Goal: Check status

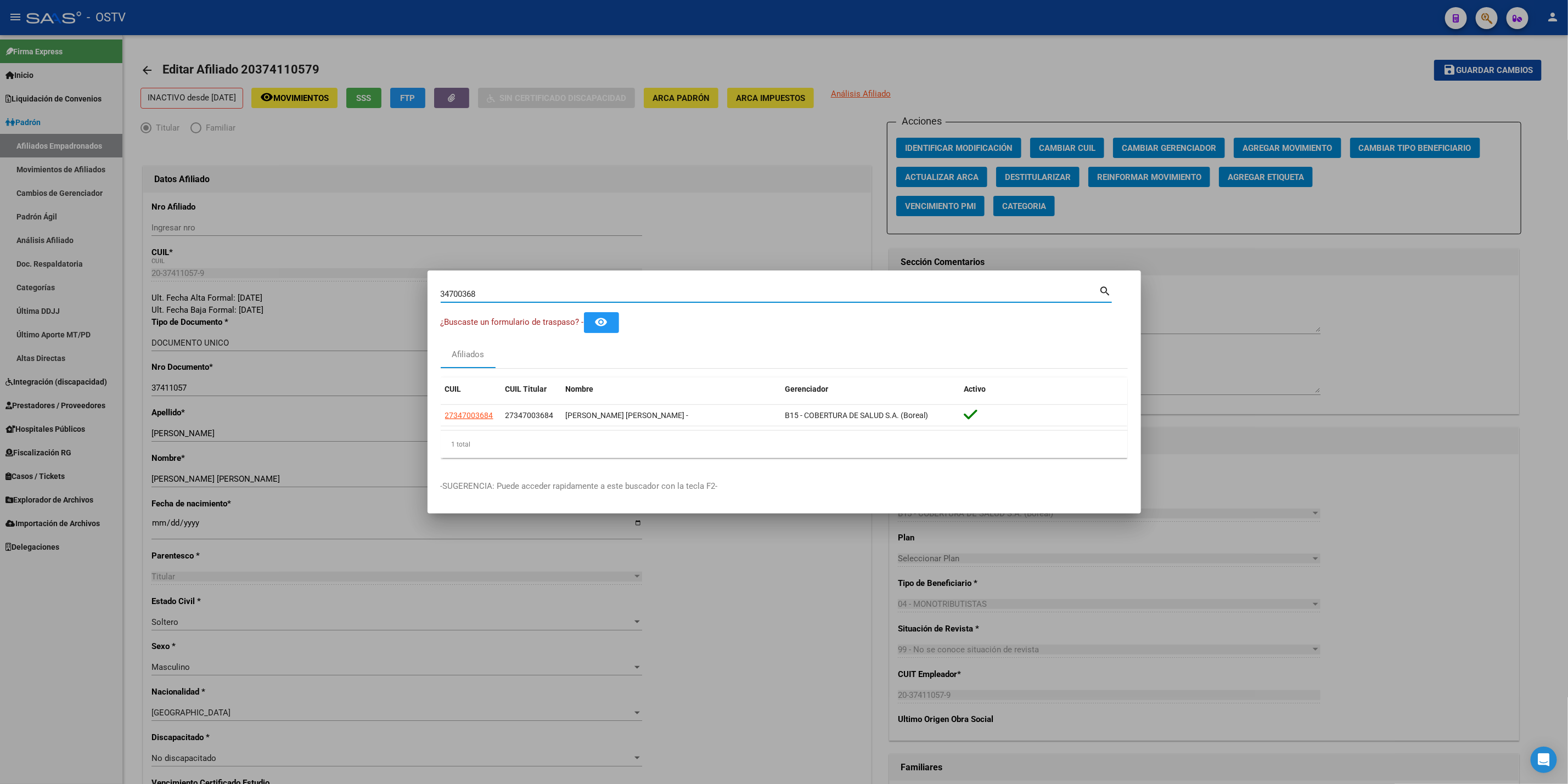
drag, startPoint x: 491, startPoint y: 293, endPoint x: 25, endPoint y: 298, distance: 466.0
click at [34, 298] on div "34700368 Buscar (apellido, dni, cuil, nro traspaso, cuit, obra social) search ¿…" at bounding box center [784, 392] width 1568 height 784
paste input "27288374584"
type input "27288374584"
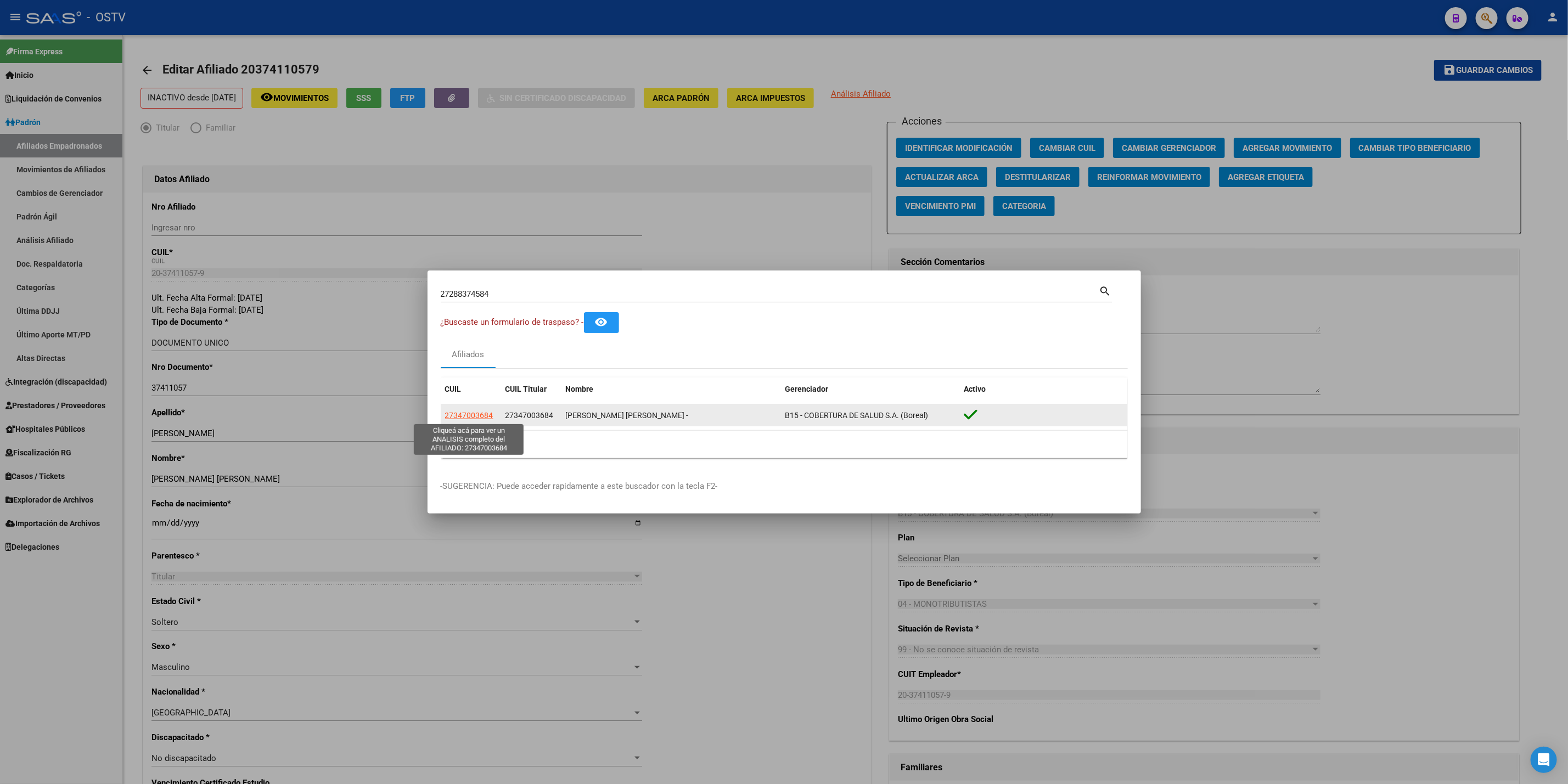
click at [488, 411] on span "27347003684" at bounding box center [469, 415] width 49 height 9
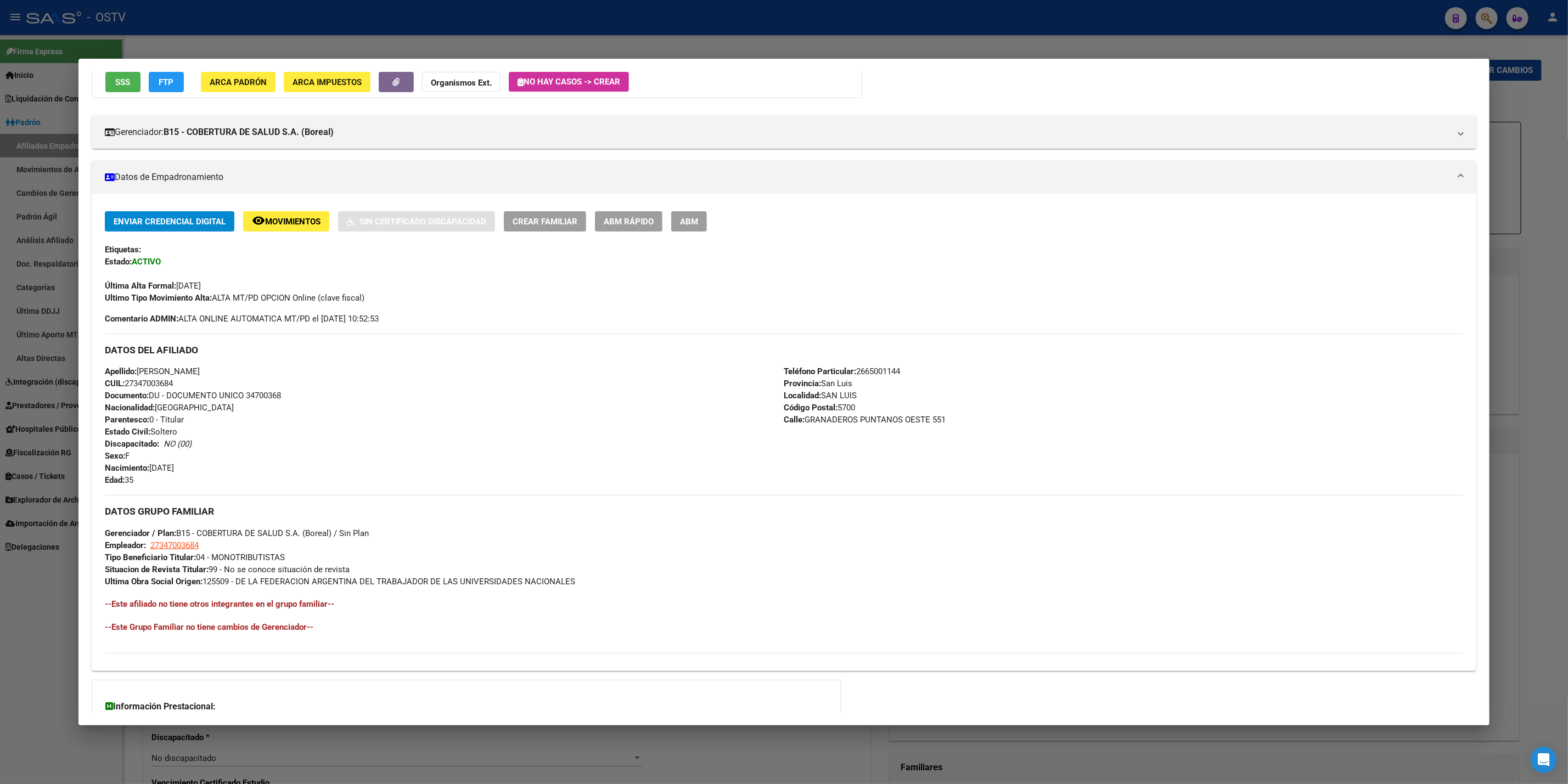
scroll to position [206, 0]
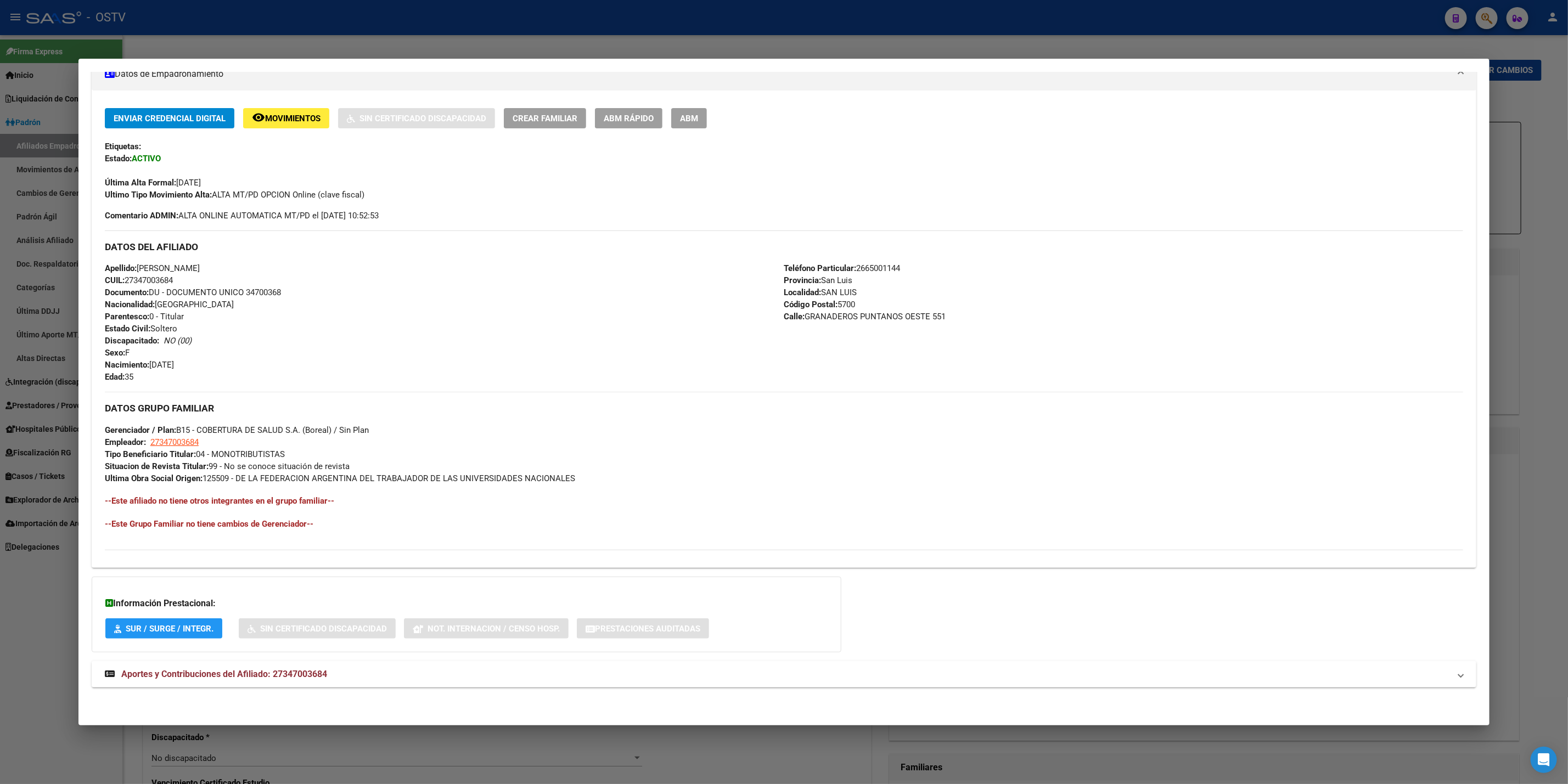
click at [348, 697] on div "DATOS [PERSON_NAME] ÁGIL: [PERSON_NAME] [PERSON_NAME] - | ACTIVO | AFILIADO TIT…" at bounding box center [784, 303] width 1384 height 794
click at [354, 673] on mat-panel-title "Aportes y Contribuciones del Afiliado: 27347003684" at bounding box center [777, 674] width 1345 height 13
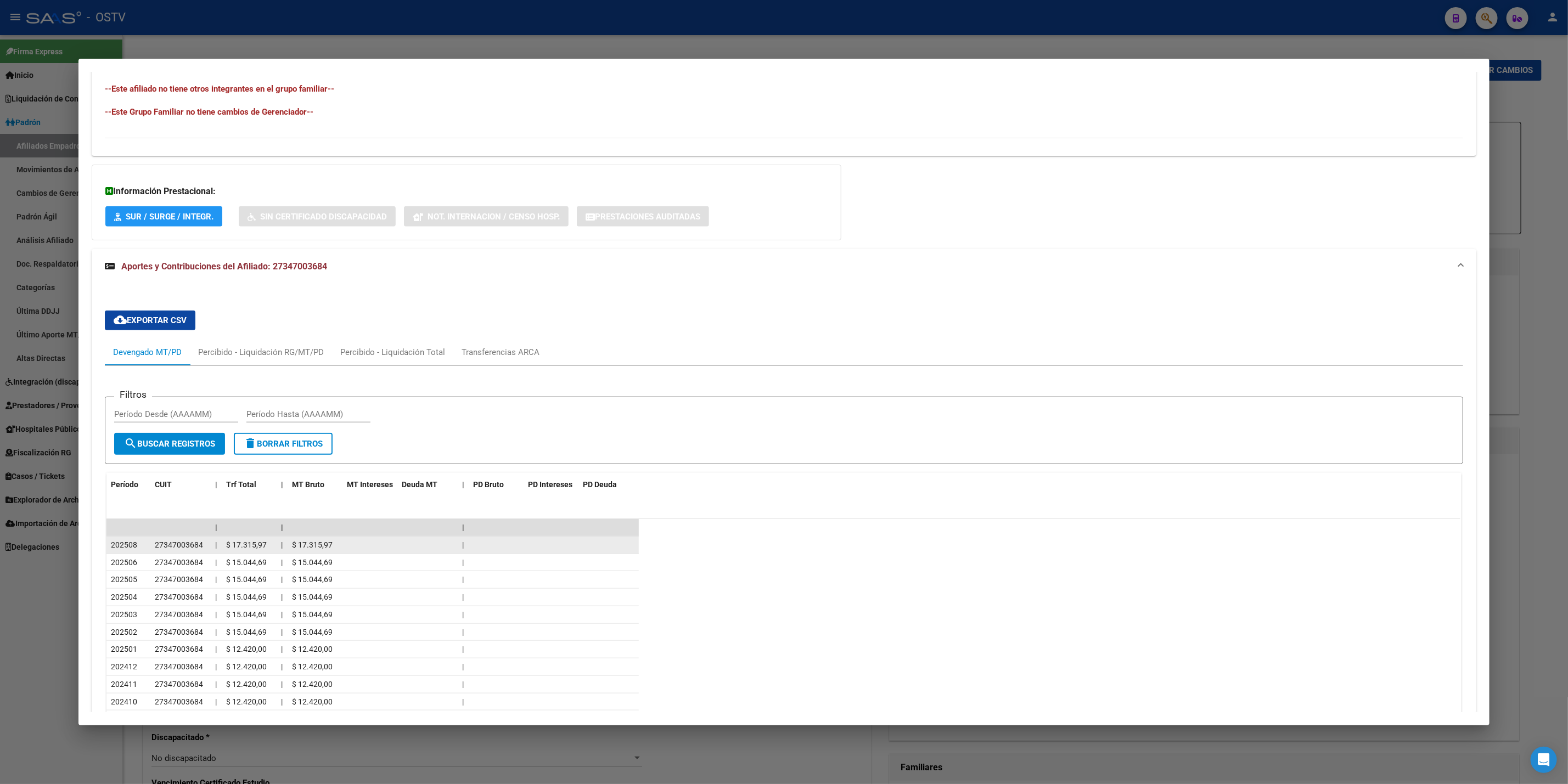
scroll to position [700, 0]
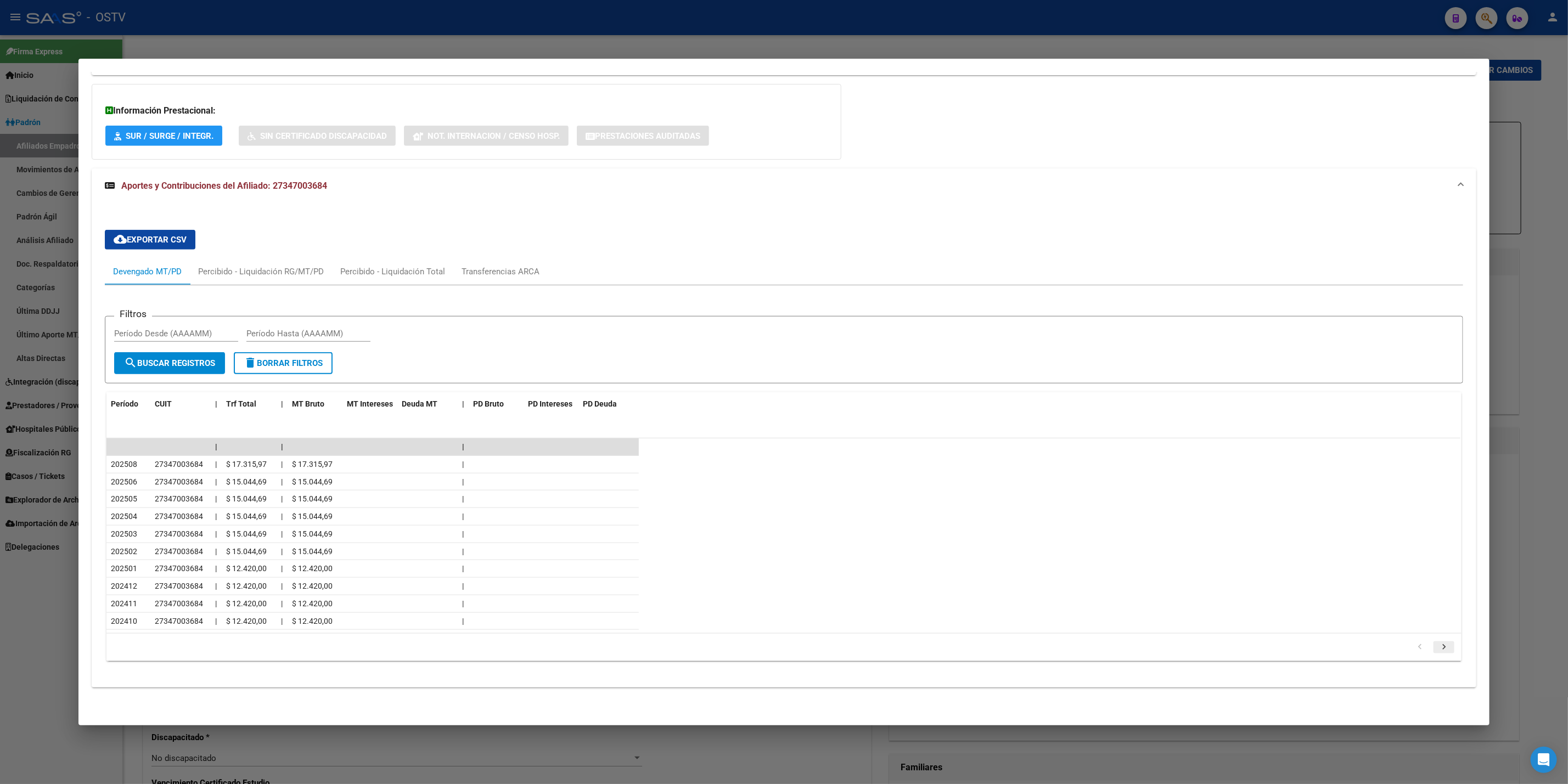
click at [1437, 647] on icon "go to next page" at bounding box center [1443, 649] width 14 height 13
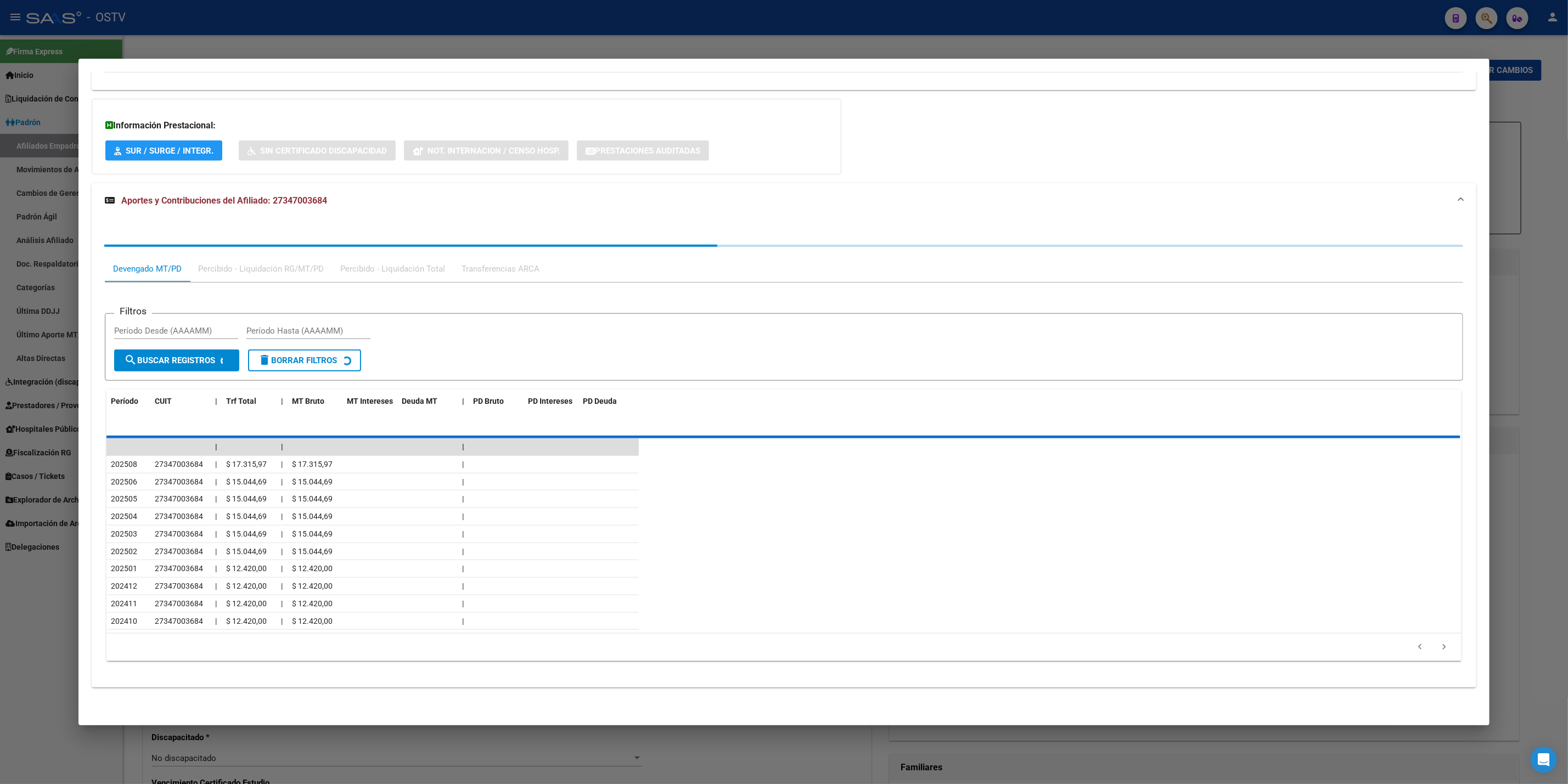
scroll to position [632, 0]
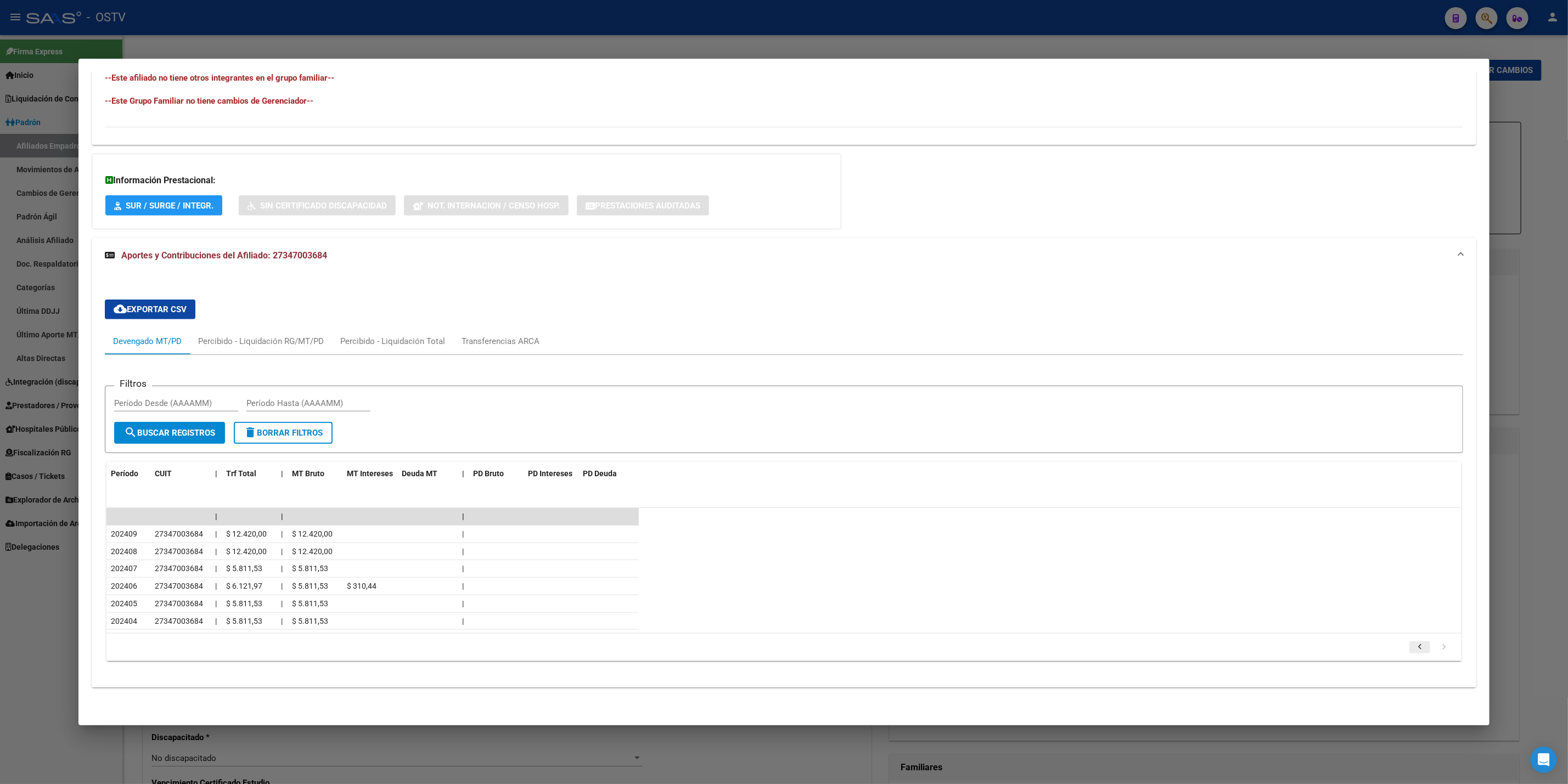
click at [1413, 649] on icon "go to previous page" at bounding box center [1419, 649] width 14 height 13
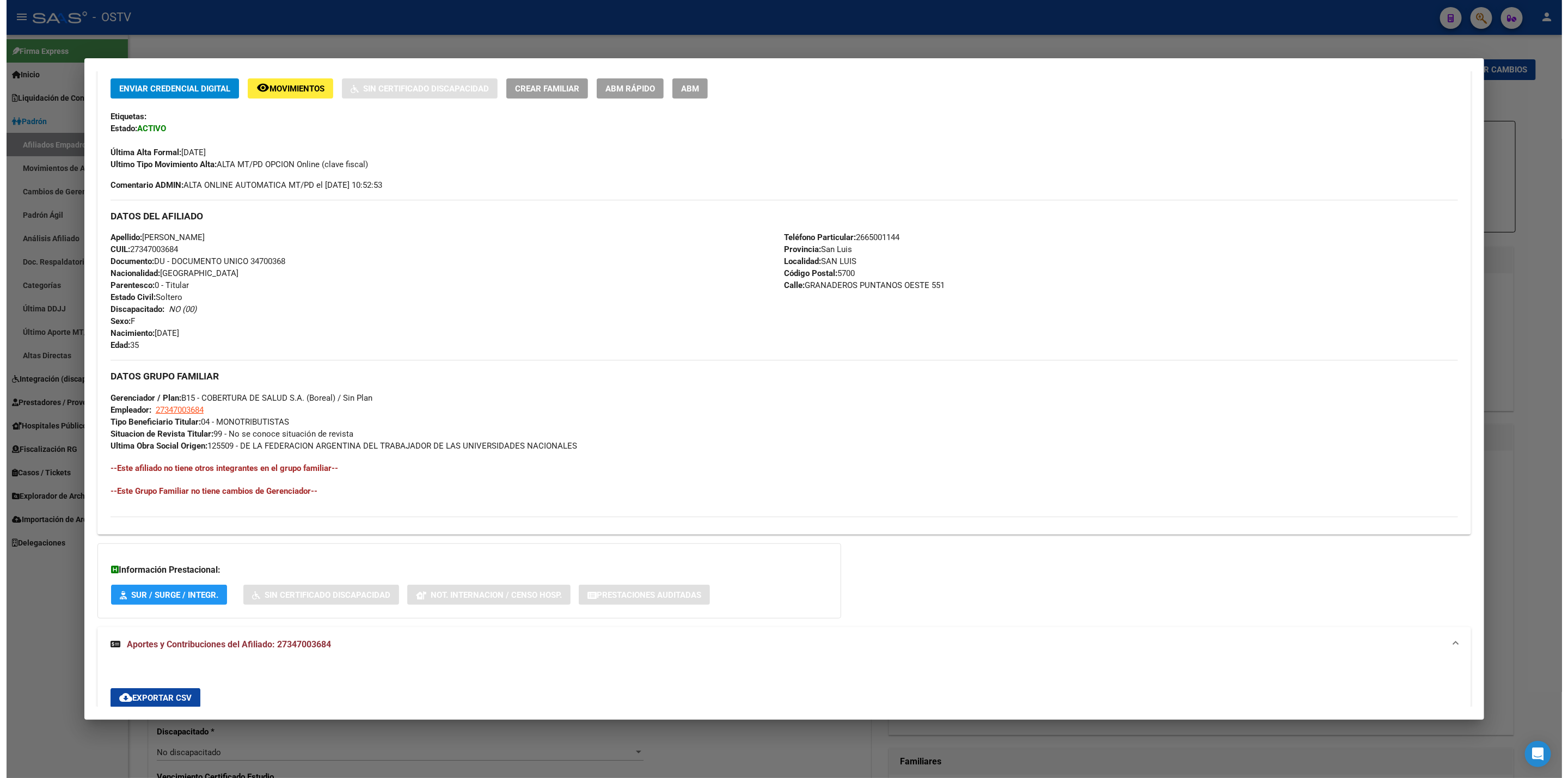
scroll to position [219, 0]
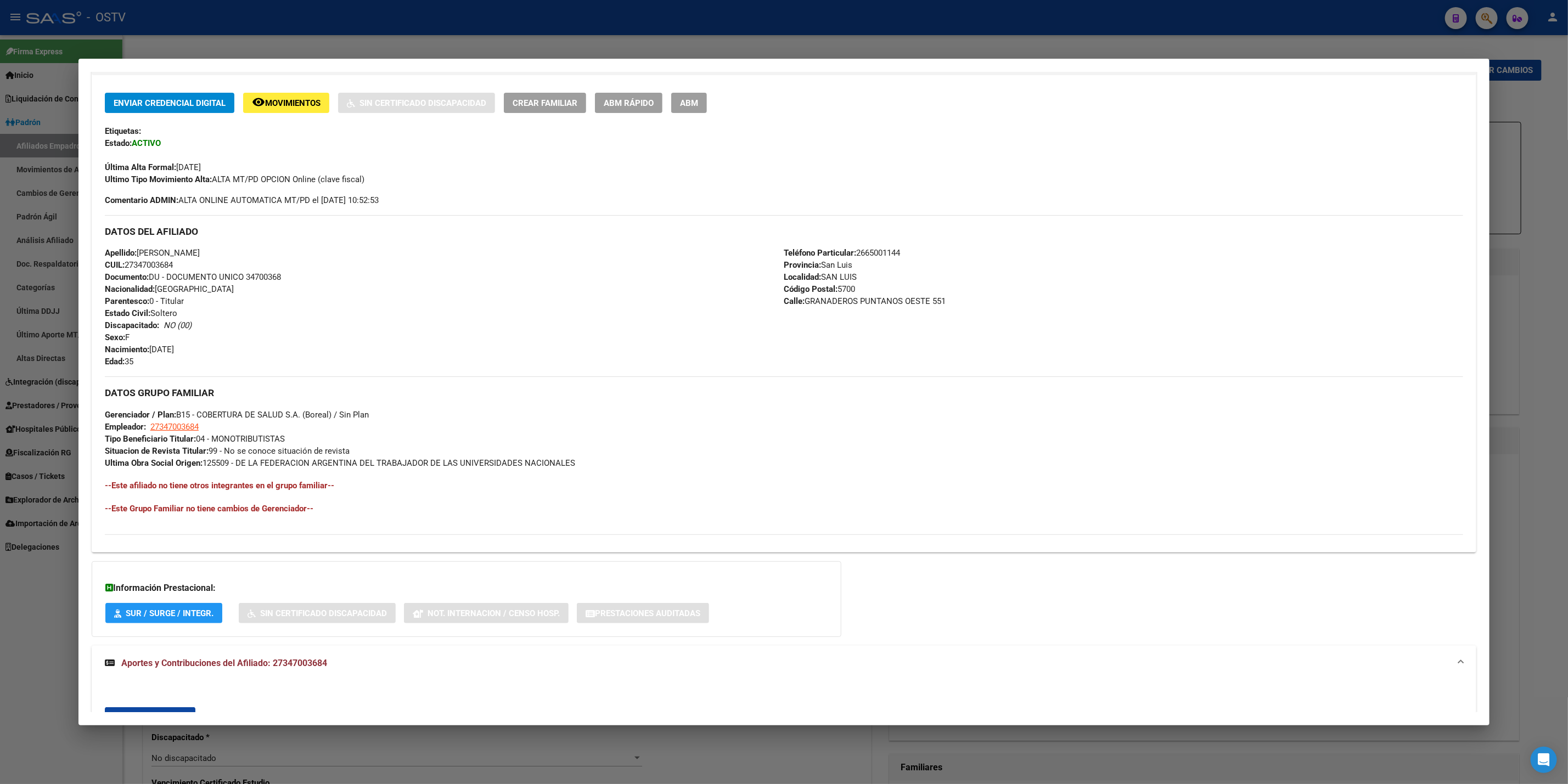
click at [0, 675] on div at bounding box center [784, 392] width 1568 height 784
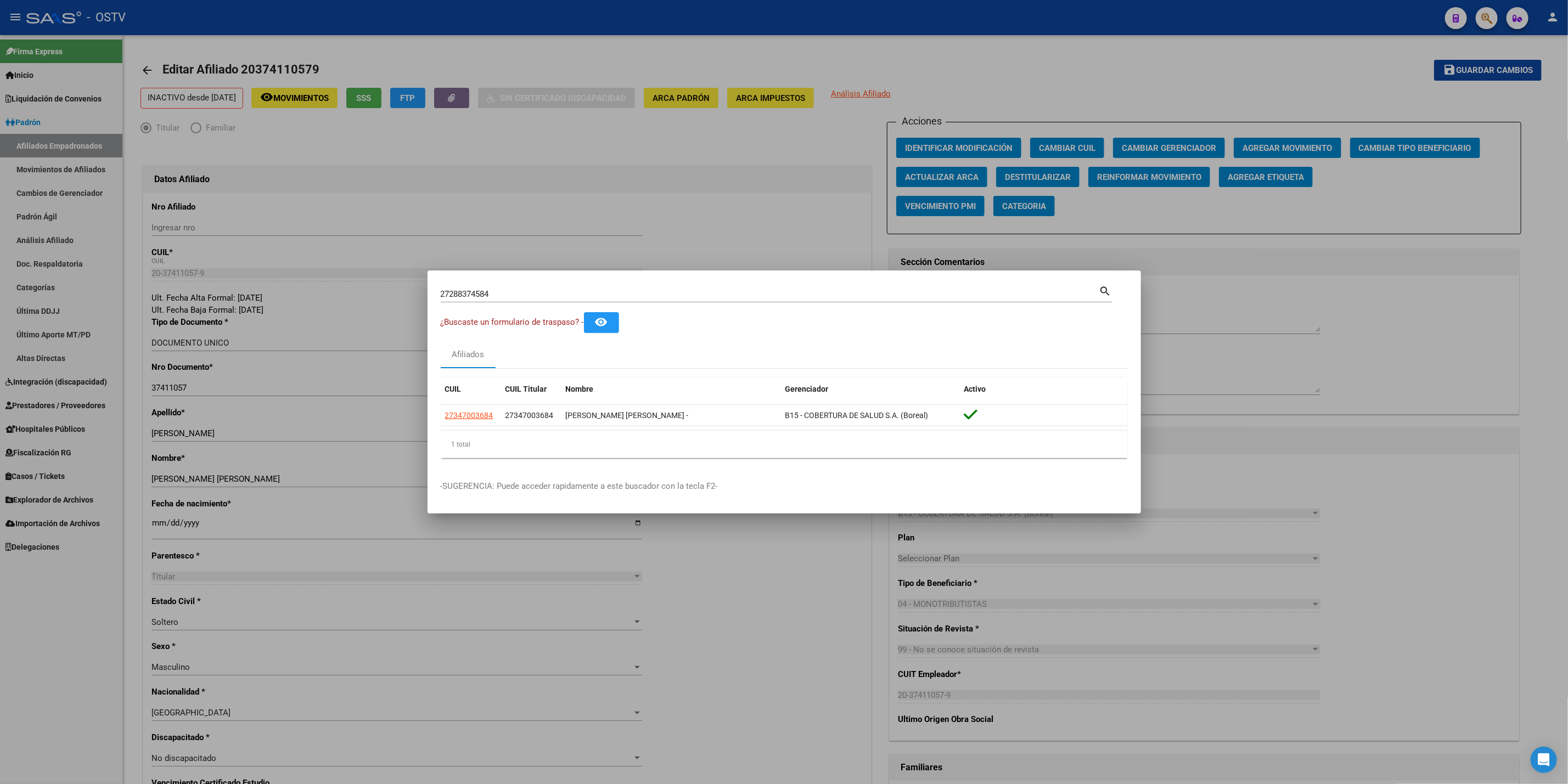
click at [1207, 303] on div at bounding box center [784, 392] width 1568 height 784
